Goal: Information Seeking & Learning: Learn about a topic

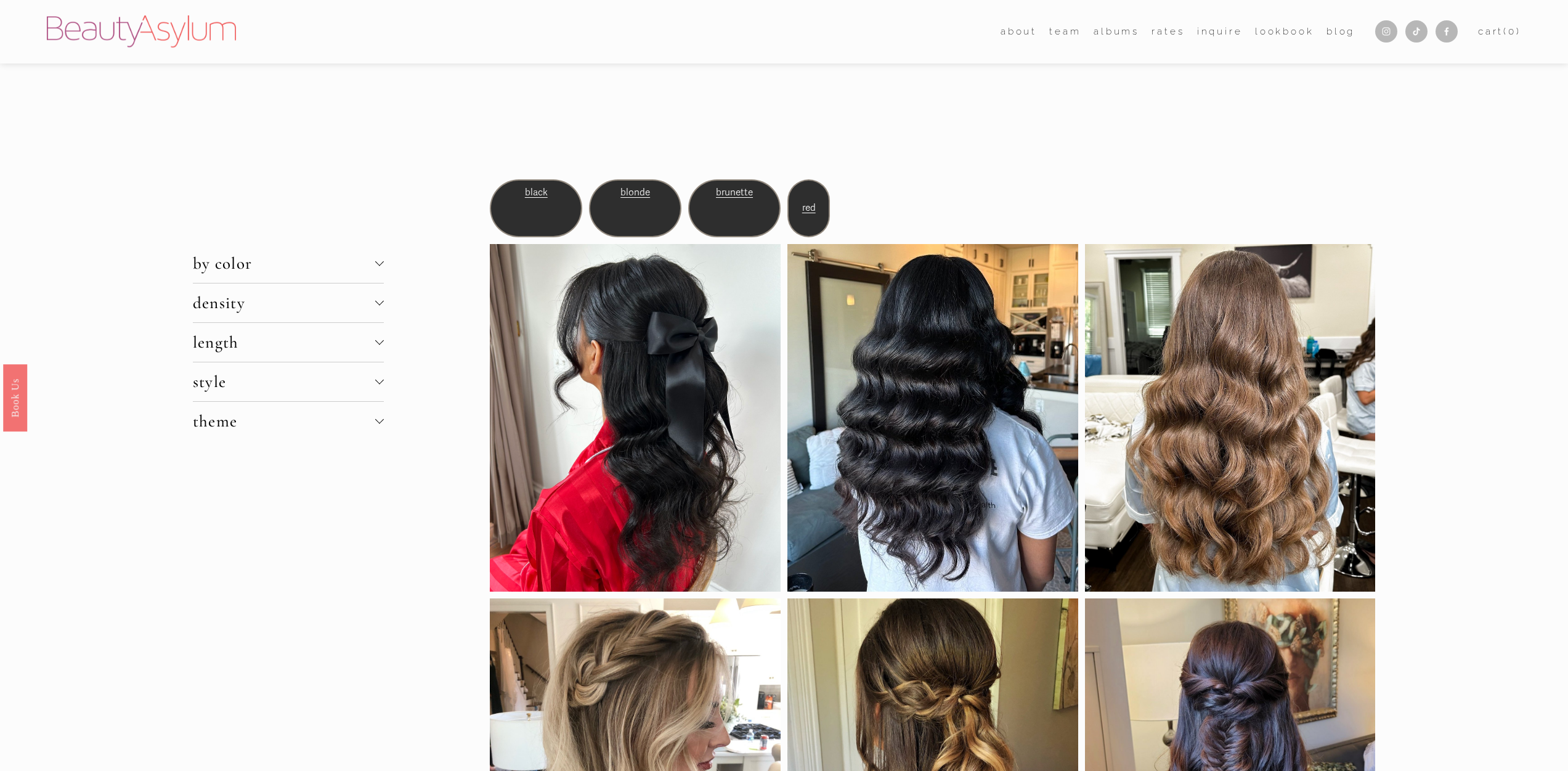
click at [379, 262] on div at bounding box center [379, 262] width 8 height 8
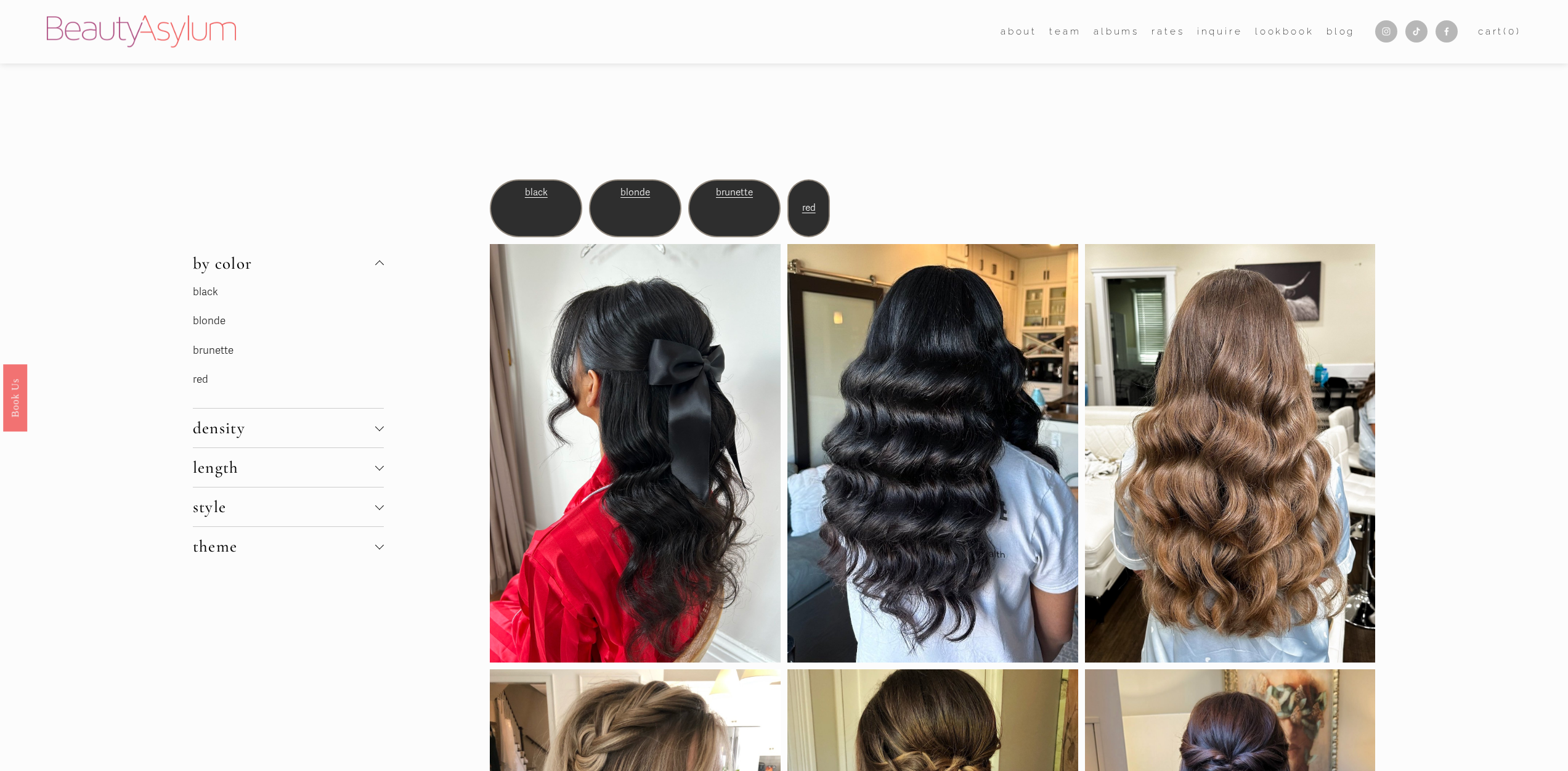
click at [212, 357] on p "brunette" at bounding box center [285, 351] width 185 height 19
click at [211, 350] on link "brunette" at bounding box center [213, 350] width 41 height 13
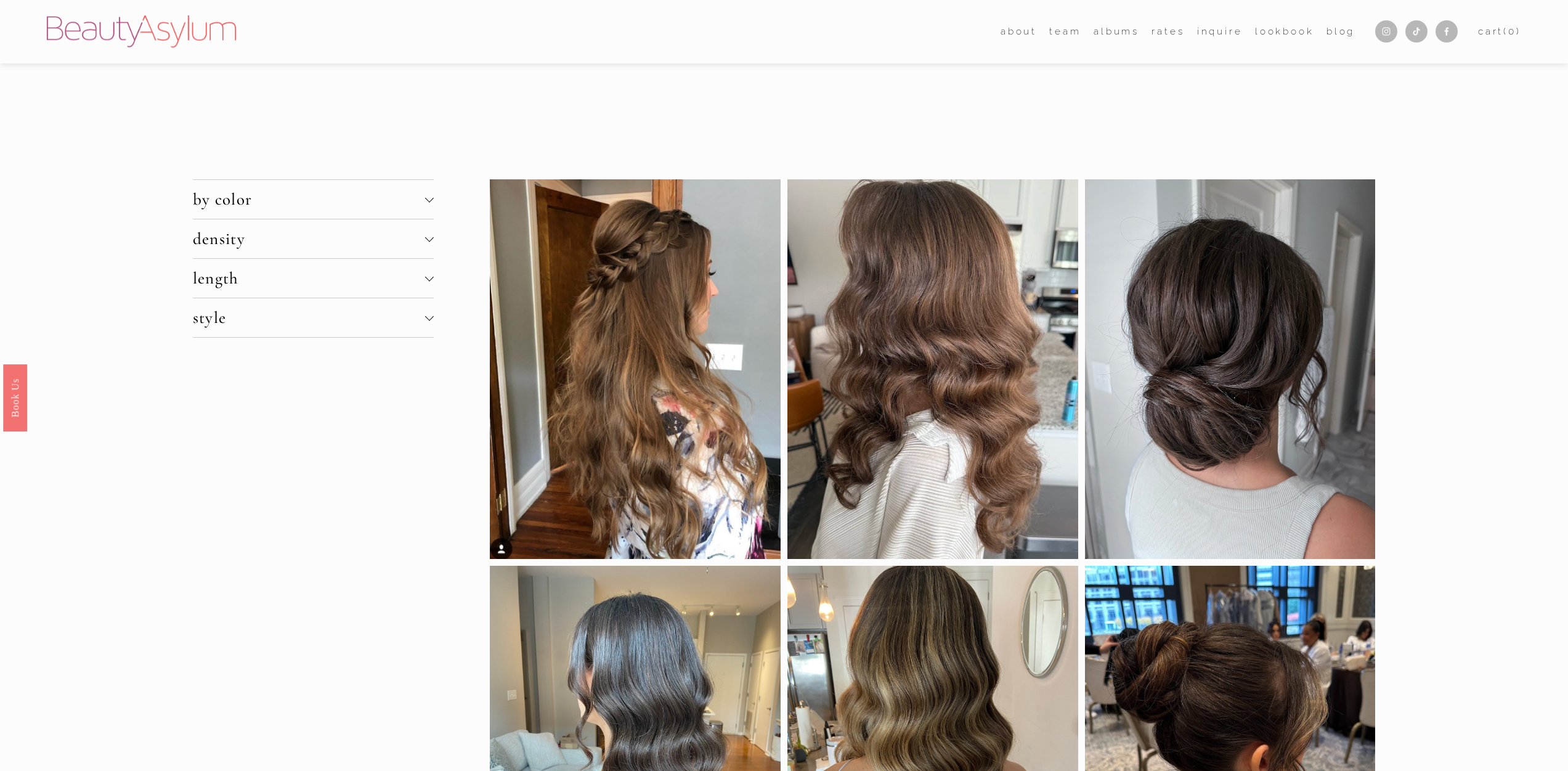
click at [393, 241] on span "density" at bounding box center [309, 238] width 232 height 20
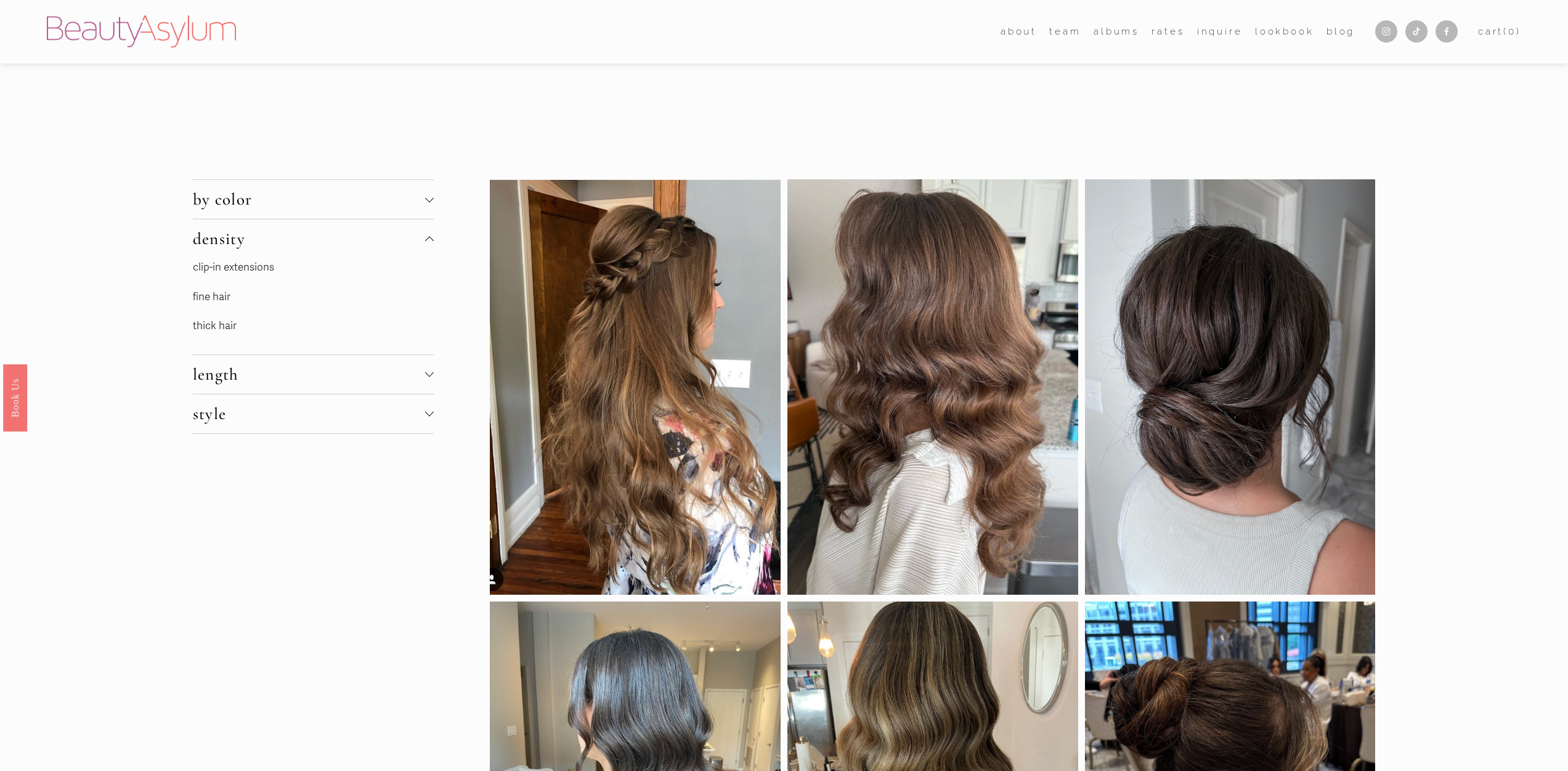
click at [199, 294] on link "fine hair" at bounding box center [212, 297] width 38 height 13
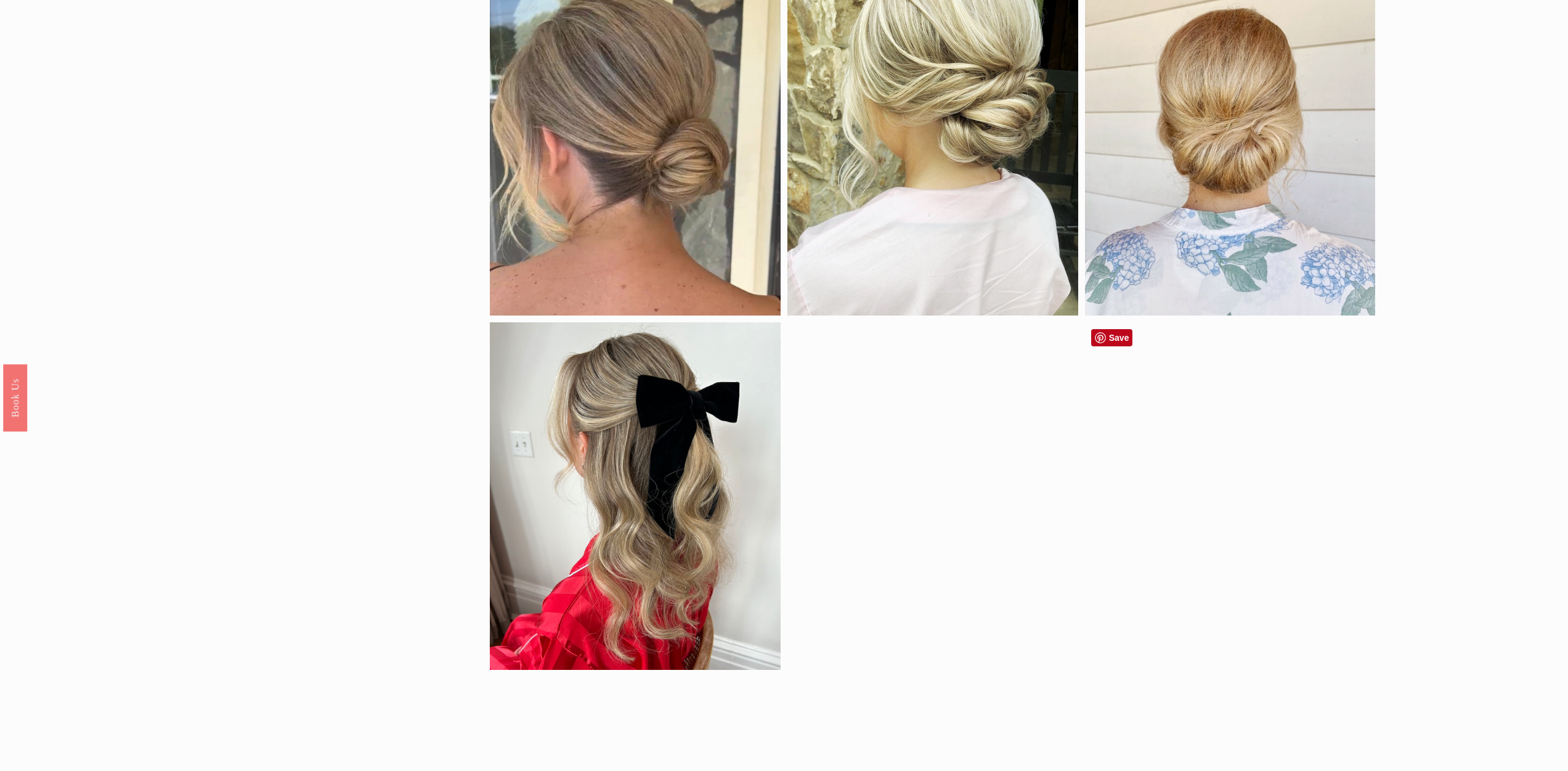
scroll to position [1269, 0]
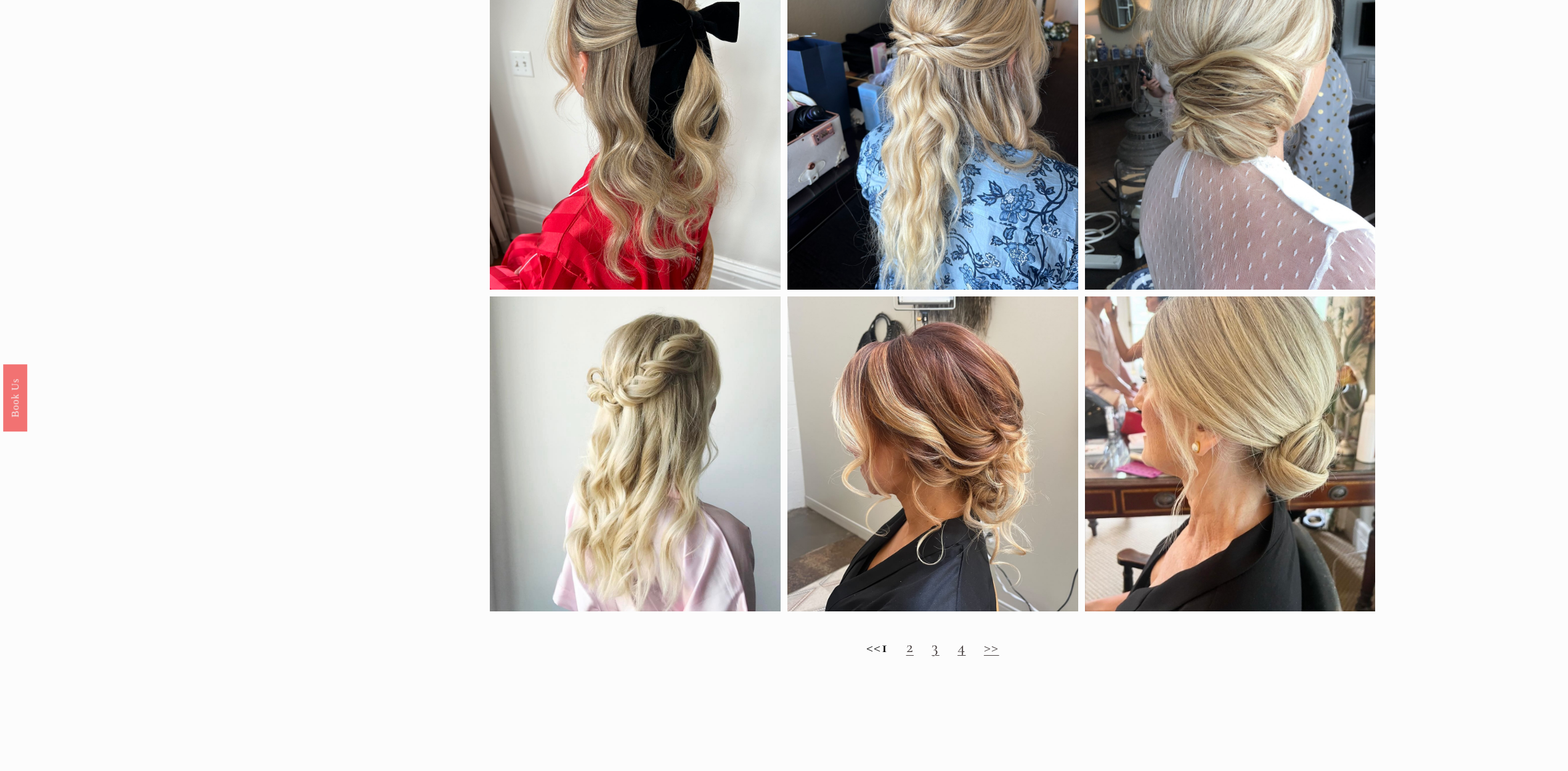
click at [914, 650] on link "2" at bounding box center [910, 647] width 8 height 20
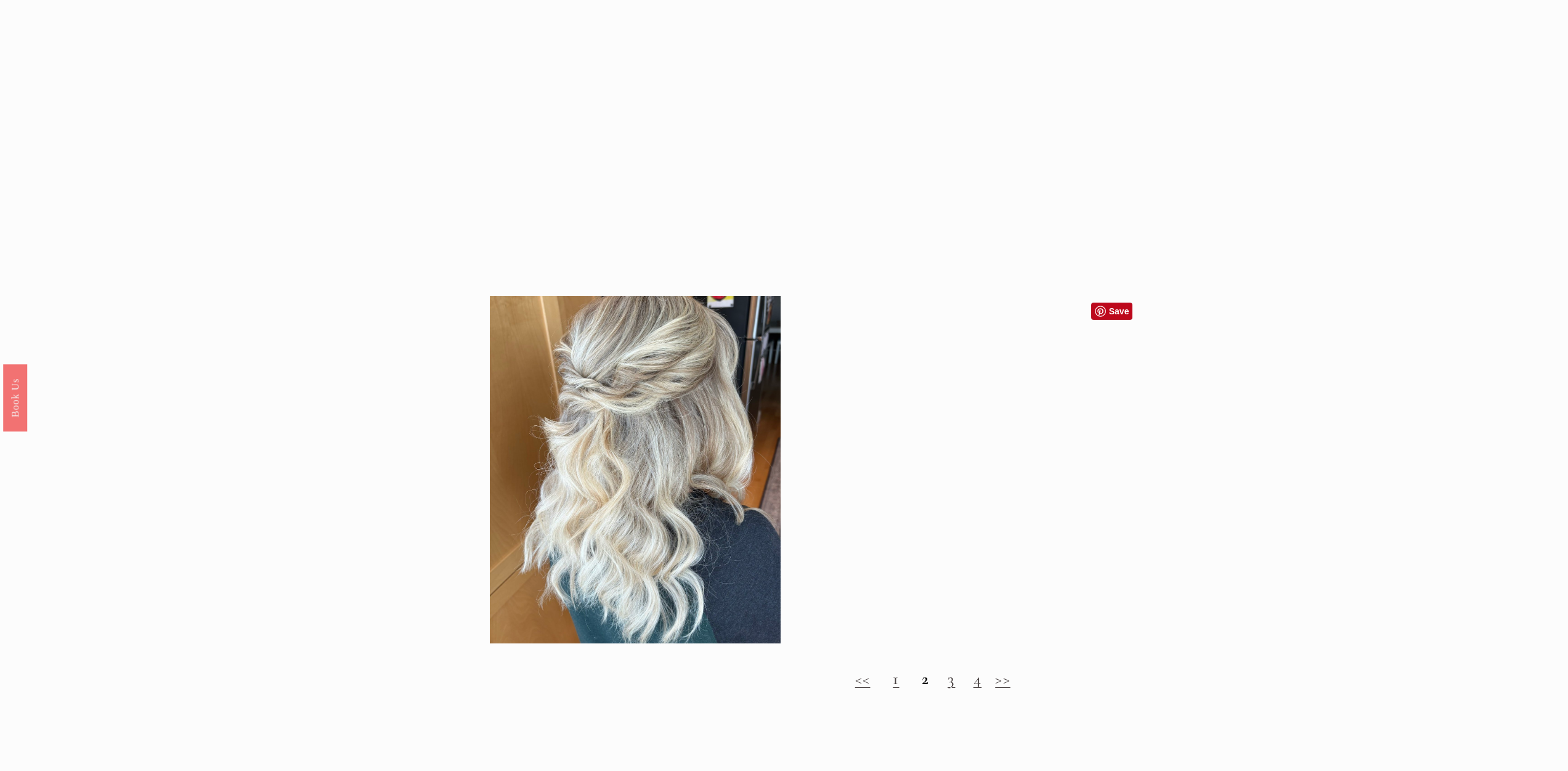
scroll to position [1602, 0]
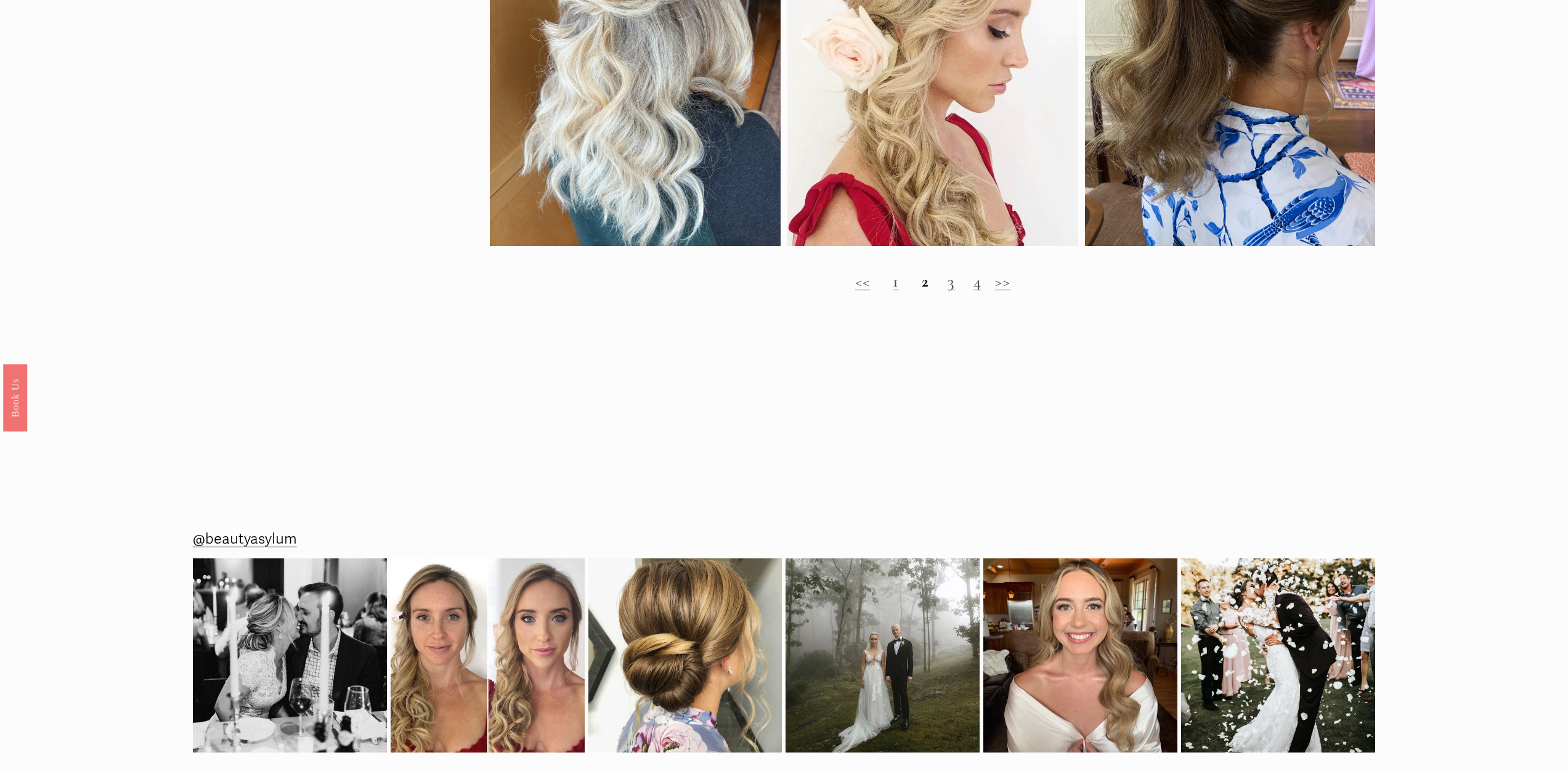
click at [950, 284] on link "3" at bounding box center [951, 281] width 8 height 20
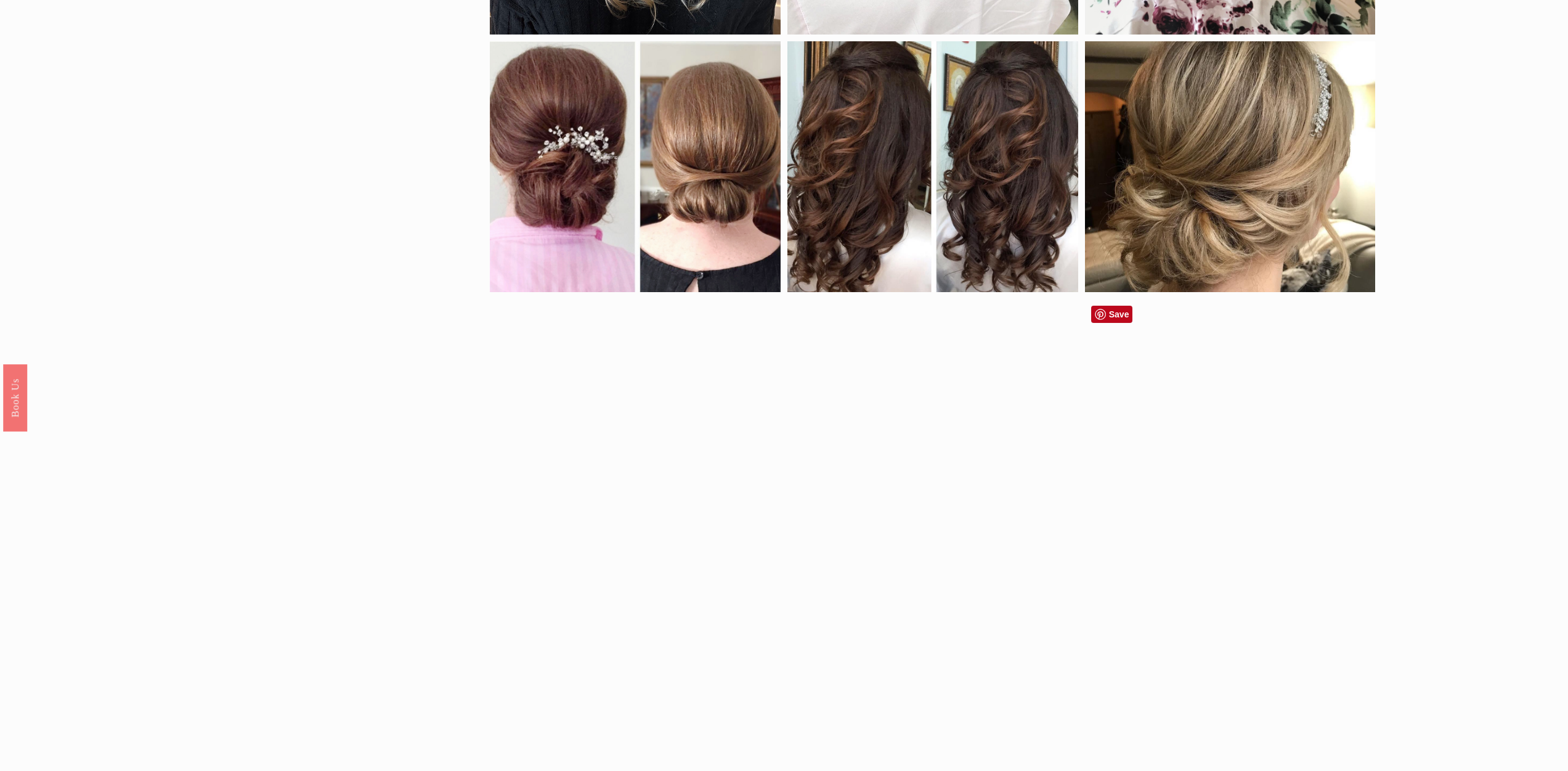
scroll to position [1438, 0]
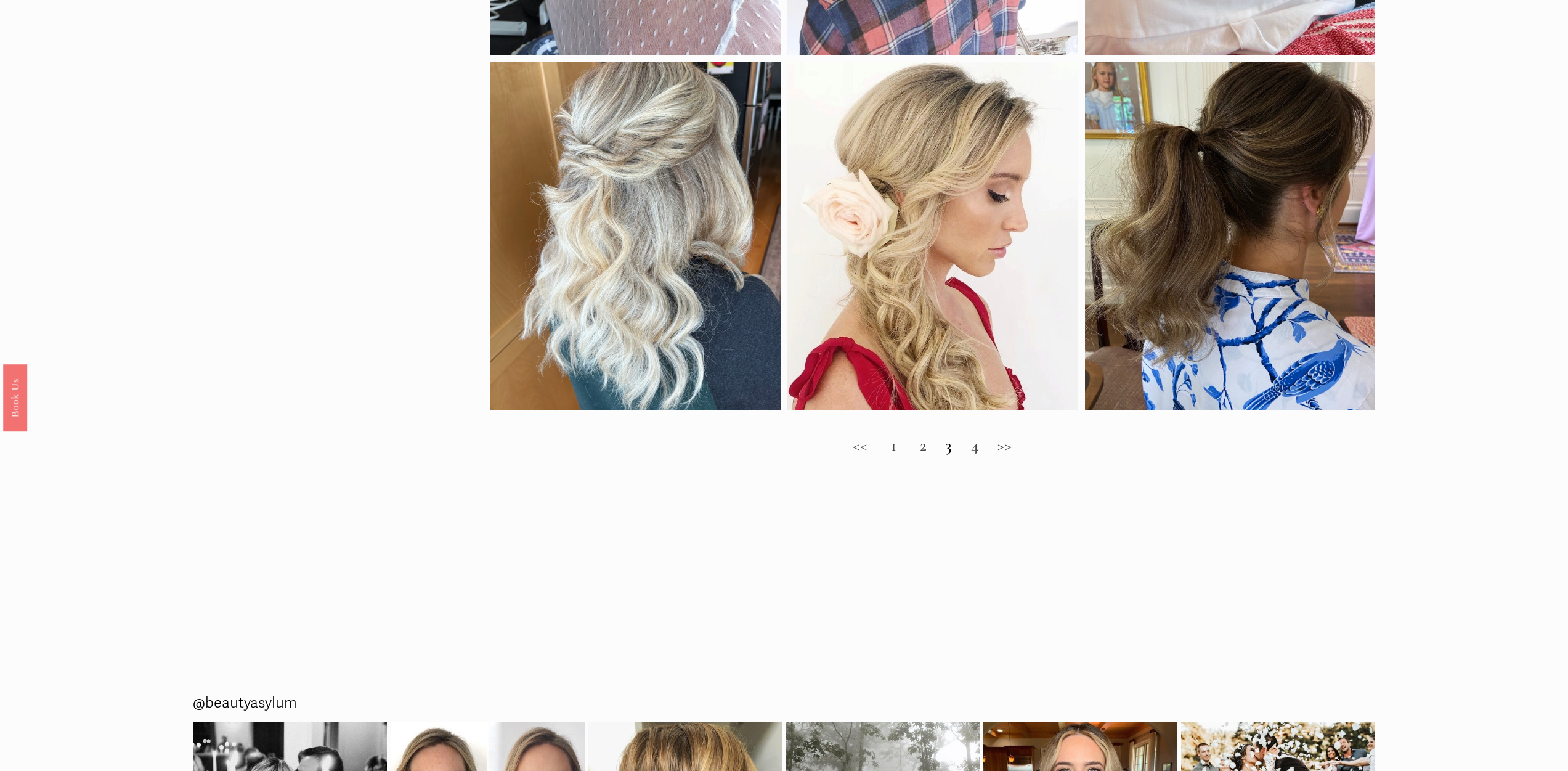
click at [973, 448] on link "4" at bounding box center [975, 445] width 8 height 20
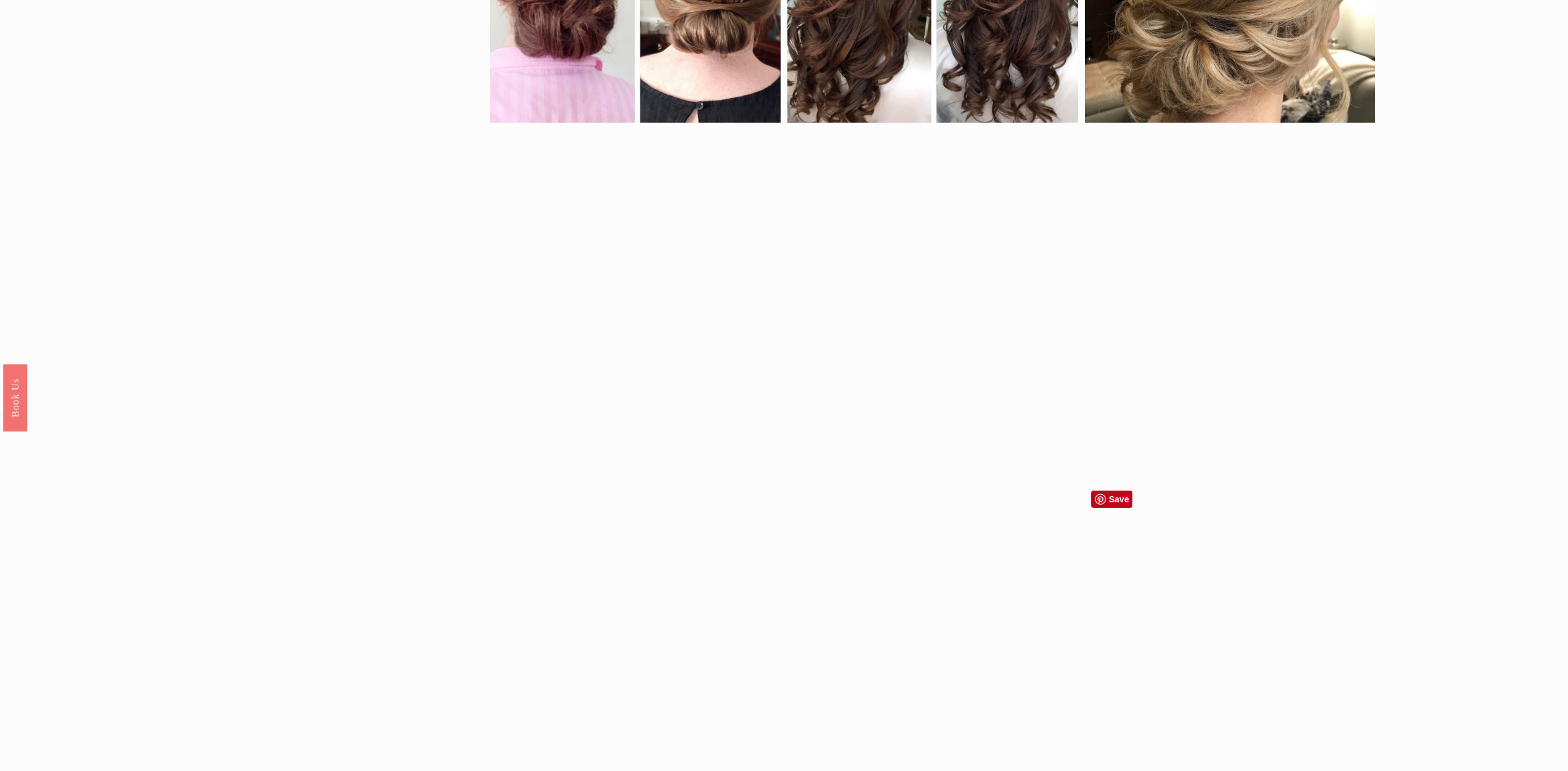
scroll to position [1767, 0]
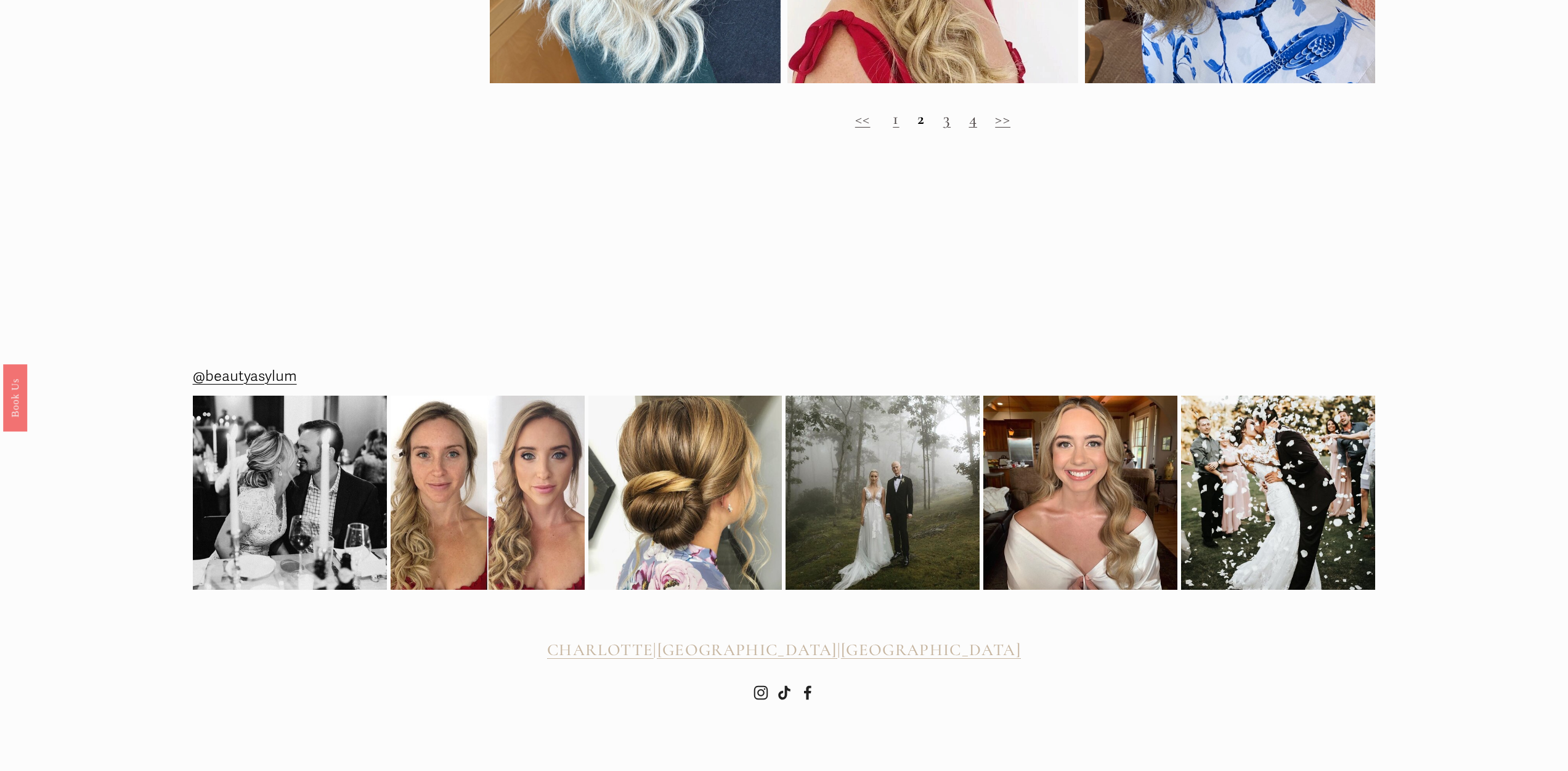
click at [1010, 124] on link ">>" at bounding box center [1003, 118] width 15 height 20
